Goal: Transaction & Acquisition: Purchase product/service

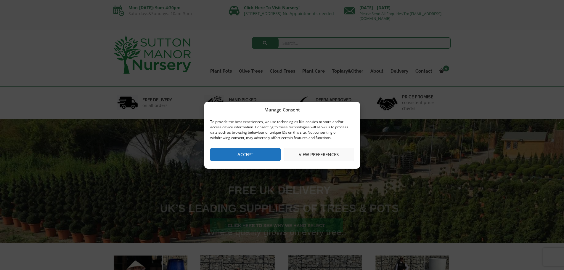
click at [262, 154] on button "Accept" at bounding box center [245, 154] width 70 height 13
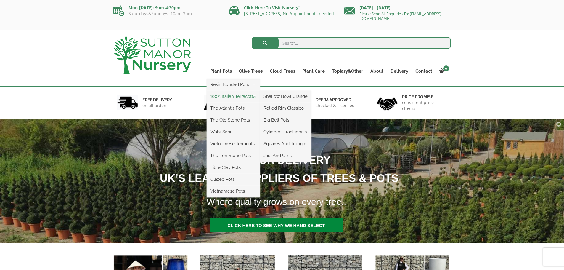
click at [223, 97] on link "100% Italian Terracotta" at bounding box center [233, 96] width 53 height 9
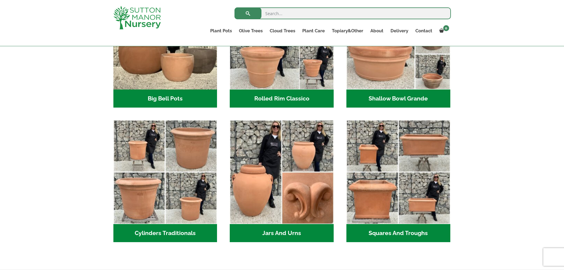
scroll to position [207, 0]
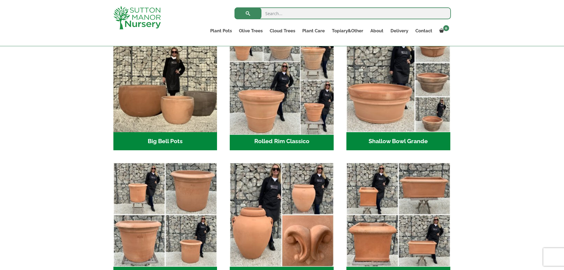
click at [301, 93] on img "Visit product category Rolled Rim Classico" at bounding box center [281, 79] width 109 height 109
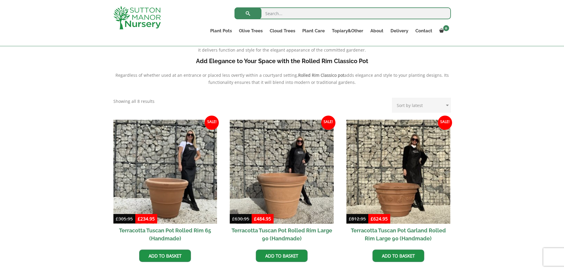
scroll to position [267, 0]
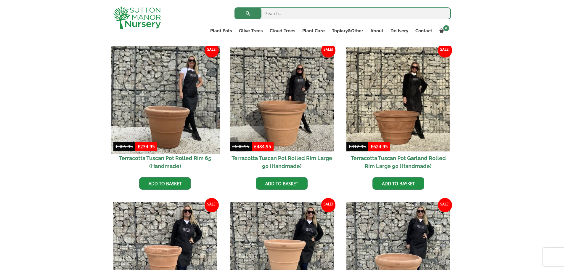
click at [177, 130] on img at bounding box center [165, 99] width 109 height 109
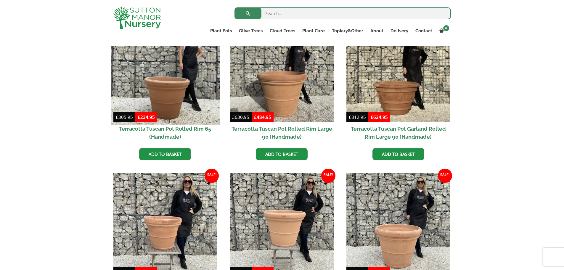
scroll to position [237, 0]
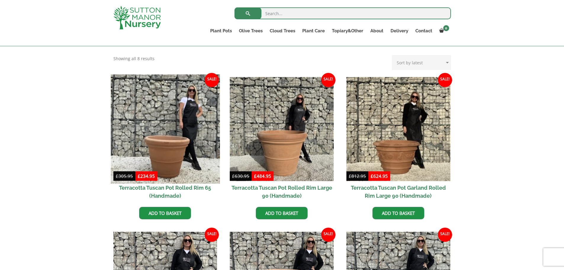
click at [163, 156] on img at bounding box center [165, 128] width 109 height 109
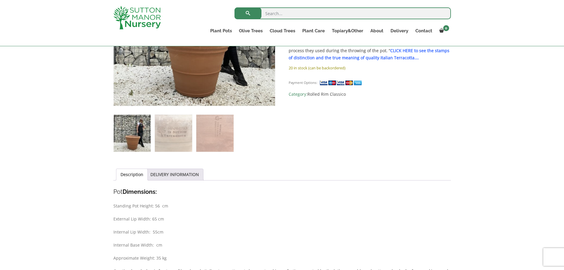
scroll to position [118, 0]
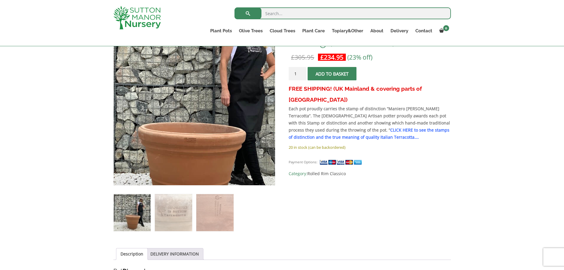
scroll to position [118, 0]
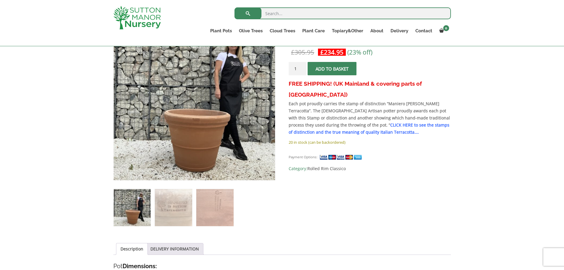
click at [297, 71] on input "1" at bounding box center [298, 68] width 18 height 13
click at [317, 67] on button "Add to basket" at bounding box center [332, 68] width 49 height 13
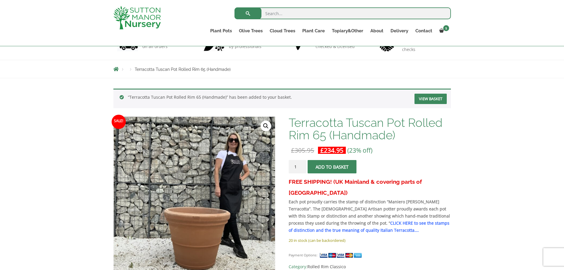
scroll to position [59, 0]
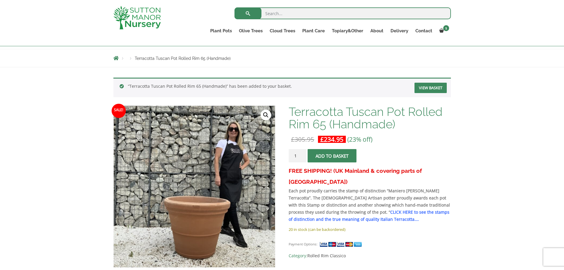
click at [332, 156] on span "submit" at bounding box center [332, 156] width 0 height 0
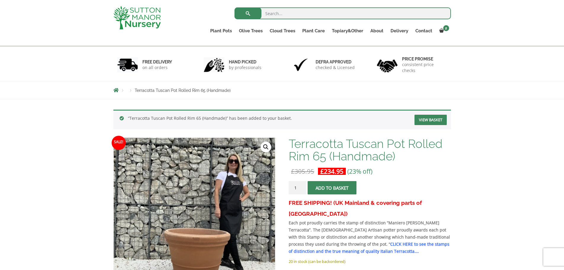
scroll to position [118, 0]
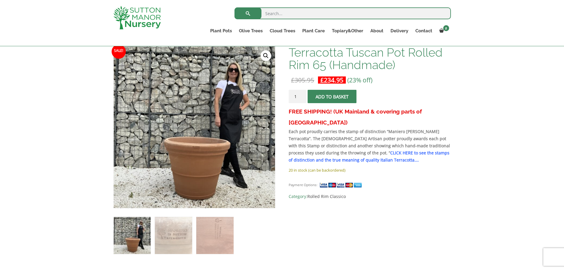
click at [324, 96] on button "Add to basket" at bounding box center [332, 96] width 49 height 13
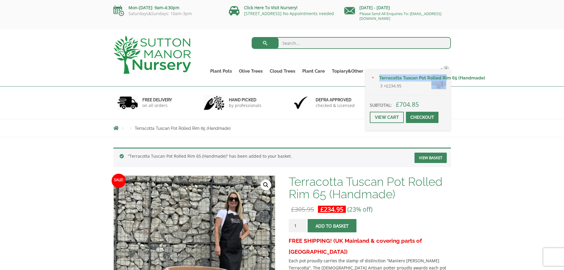
click at [446, 70] on div "× Terracotta Tuscan Pot Rolled Rim 65 (Handmade) 3 × £ 234.95 Subtotal: £ 704.8…" at bounding box center [407, 99] width 85 height 61
click at [394, 119] on link "View cart" at bounding box center [387, 117] width 34 height 11
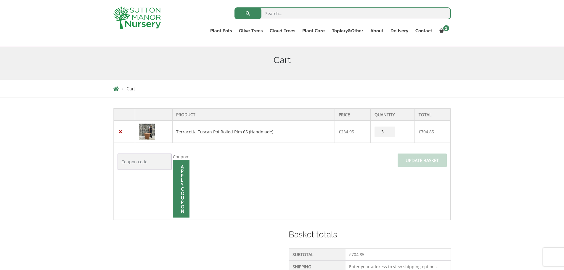
scroll to position [59, 0]
